Goal: Information Seeking & Learning: Learn about a topic

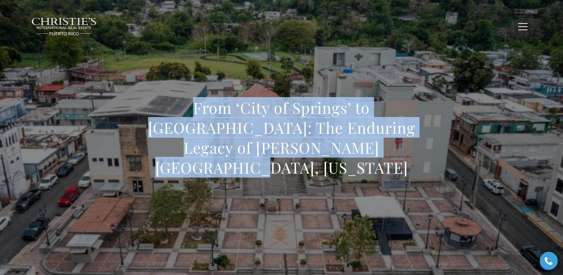
drag, startPoint x: 156, startPoint y: 114, endPoint x: 343, endPoint y: 158, distance: 193.0
click at [343, 158] on h1 "From ‘City of Springs’ to Modern Sanctuary: The Enduring Legacy of Trujillo Alt…" at bounding box center [281, 138] width 313 height 80
copy h1 "From ‘City of Springs’ to Modern Sanctuary: The Enduring Legacy of Trujillo Alt…"
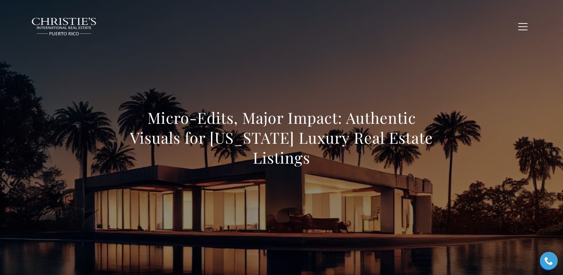
drag, startPoint x: 226, startPoint y: 119, endPoint x: 310, endPoint y: 156, distance: 92.1
click at [310, 156] on h1 "Micro-Edits, Major Impact: Authentic Visuals for [US_STATE] Luxury Real Estate …" at bounding box center [281, 138] width 313 height 60
copy h1 "Micro-Edits, Major Impact: Authentic Visuals for [US_STATE] Luxury Real Estate …"
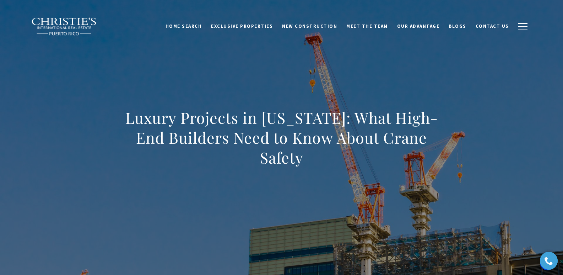
click at [464, 26] on span "Blogs" at bounding box center [458, 26] width 18 height 6
drag, startPoint x: 231, startPoint y: 128, endPoint x: 304, endPoint y: 162, distance: 80.7
click at [304, 162] on div "Luxury Projects in [US_STATE]: What High-End Builders Need to Know About Crane …" at bounding box center [281, 142] width 497 height 213
copy h1 "Luxury Projects in [US_STATE]: What High-End Builders Need to Know About Crane …"
